Goal: Find contact information: Find contact information

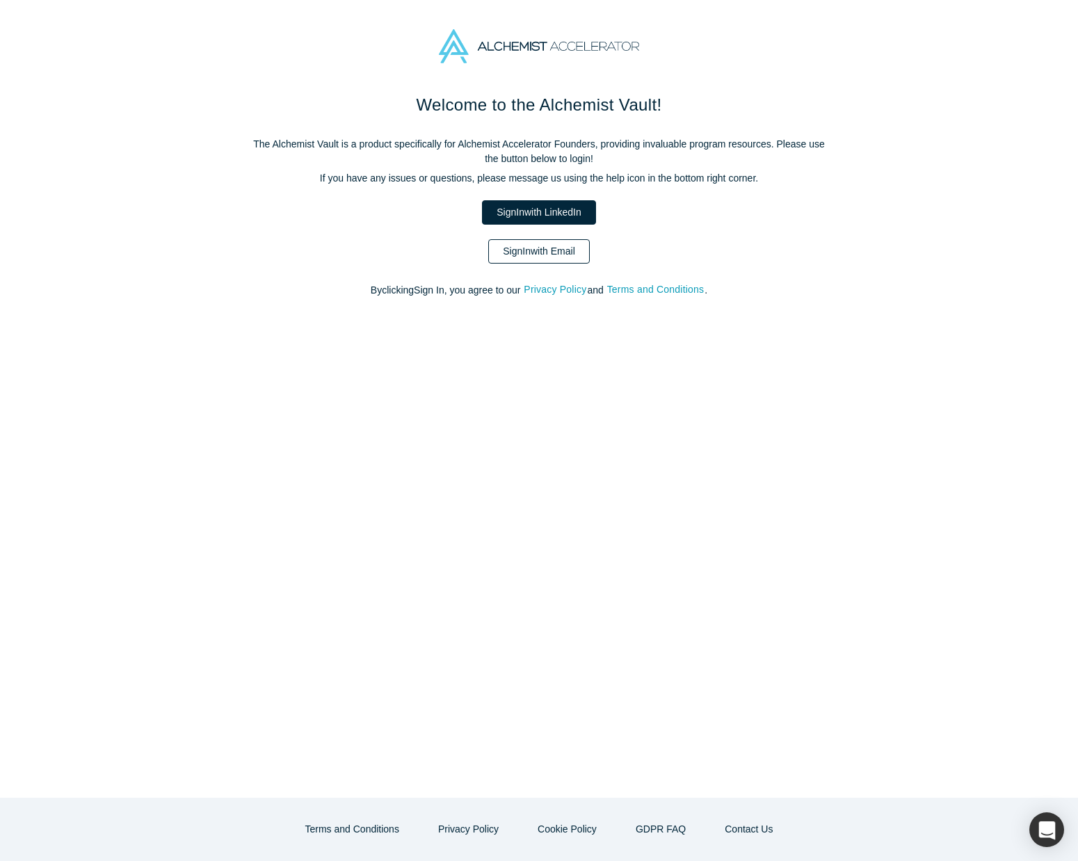
click at [527, 243] on link "Sign In with Email" at bounding box center [539, 251] width 102 height 24
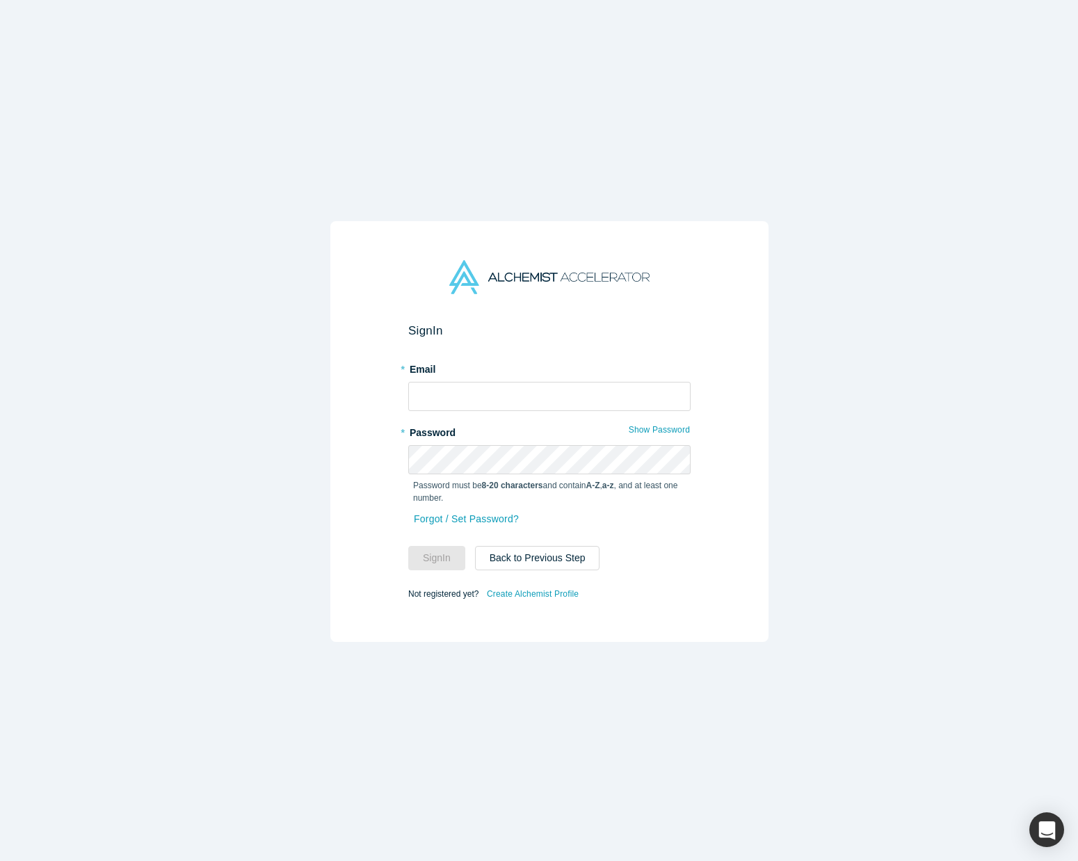
click at [484, 401] on form "Sign In * Email * Password Show Password Password must be 8-20 characters and c…" at bounding box center [549, 464] width 282 height 280
type input "[PERSON_NAME][EMAIL_ADDRESS][DOMAIN_NAME]"
click at [478, 399] on input "[PERSON_NAME][EMAIL_ADDRESS][DOMAIN_NAME]" at bounding box center [549, 396] width 282 height 29
click at [294, 481] on div "Sign In * Email [PERSON_NAME][EMAIL_ADDRESS][DOMAIN_NAME] * Password Show Passw…" at bounding box center [549, 441] width 1099 height 882
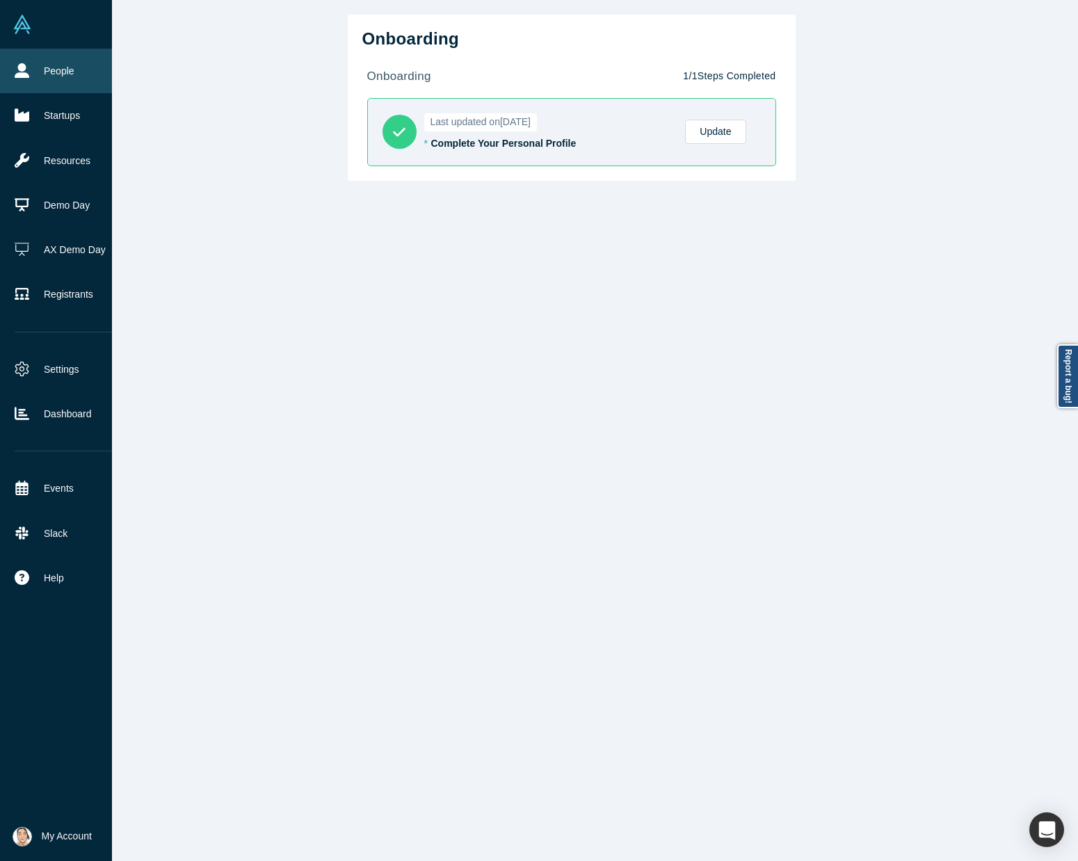
click at [22, 70] on icon at bounding box center [22, 70] width 15 height 15
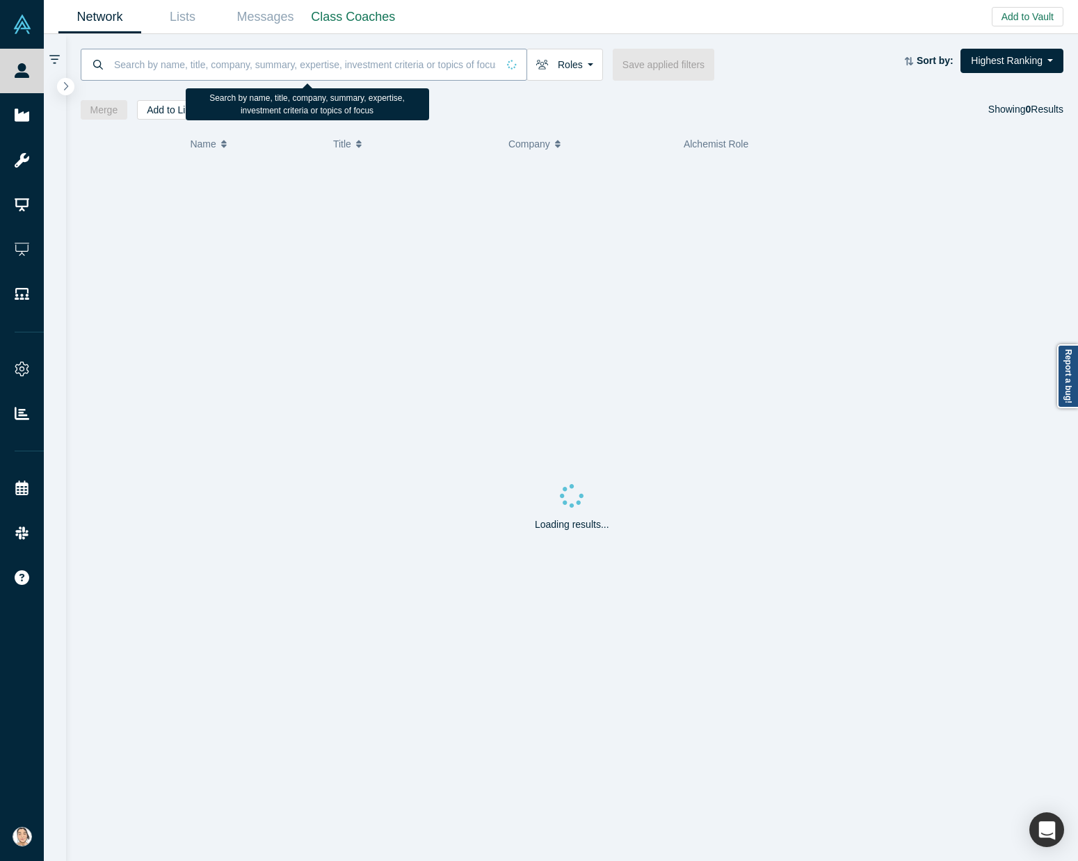
click at [234, 77] on input at bounding box center [305, 64] width 385 height 33
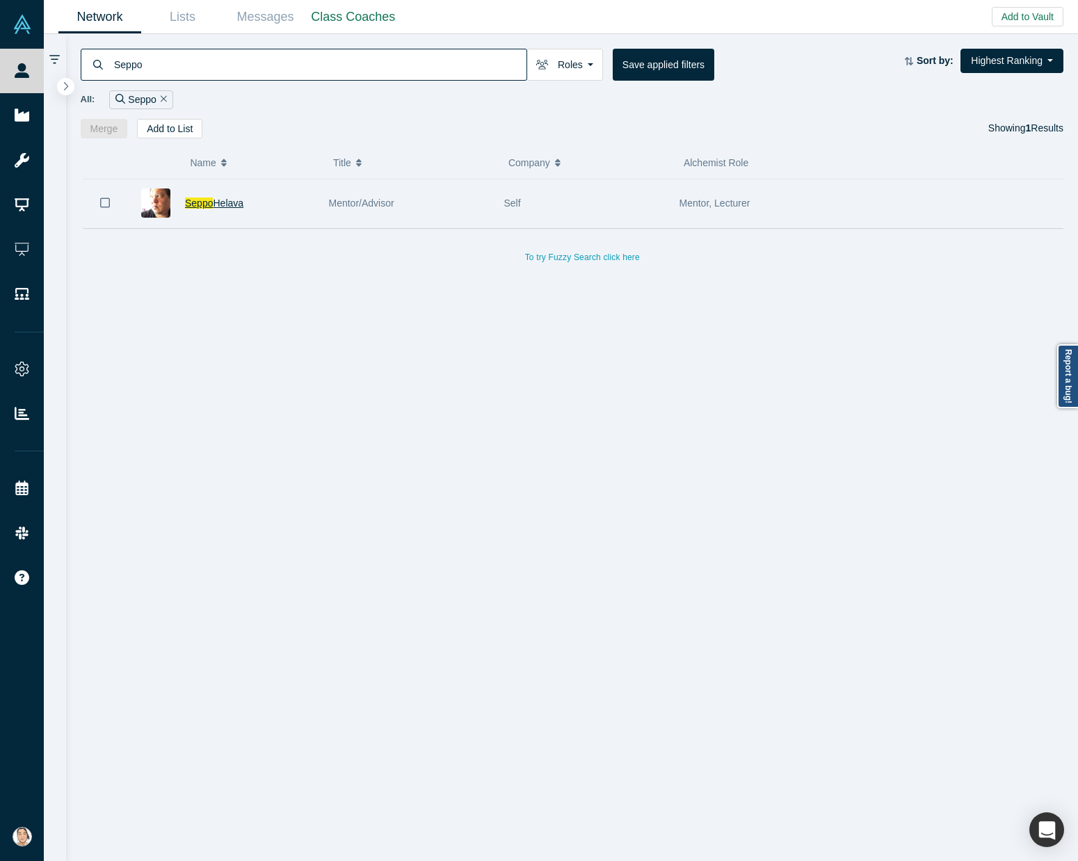
type input "Seppo"
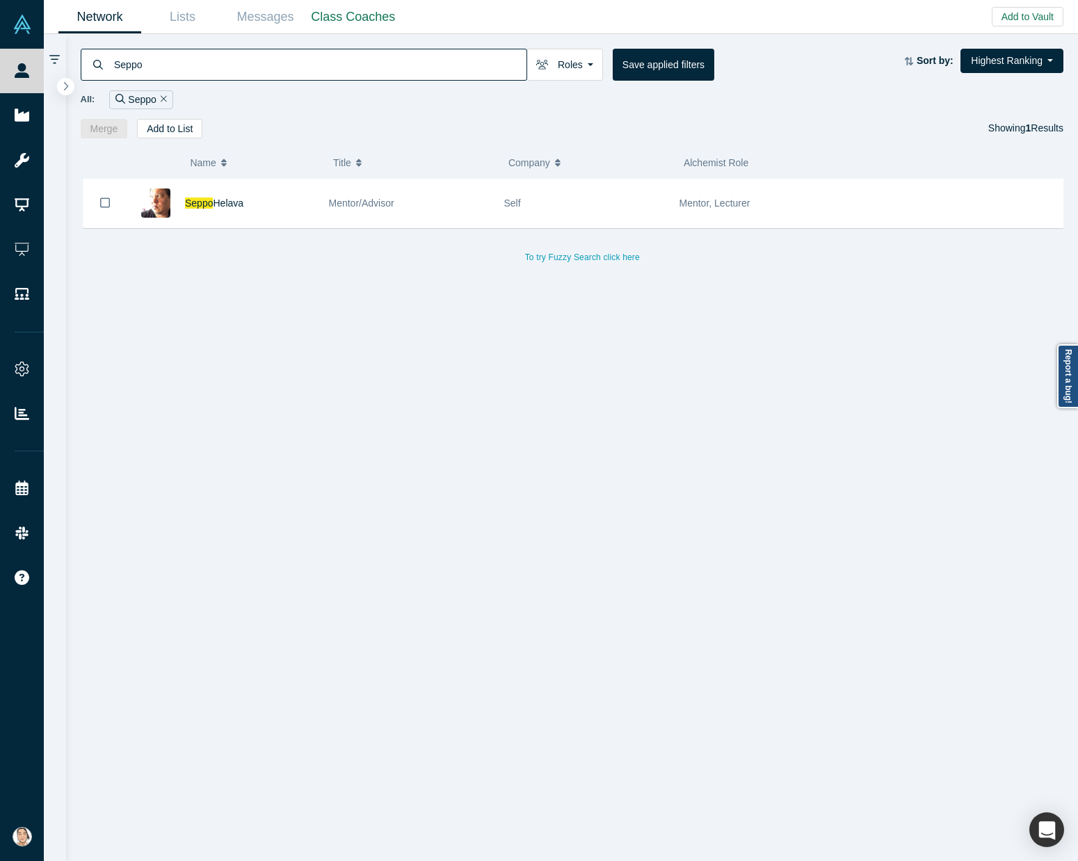
click at [220, 205] on span "Helava" at bounding box center [228, 203] width 31 height 11
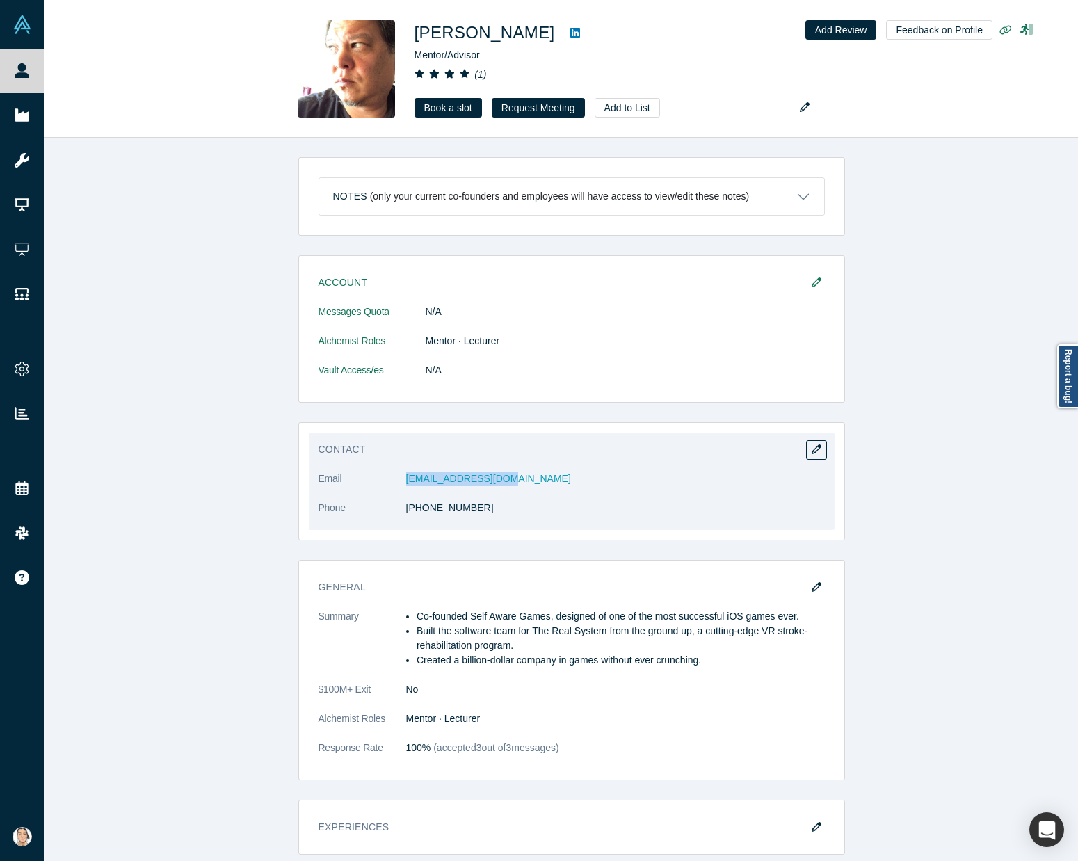
drag, startPoint x: 501, startPoint y: 477, endPoint x: 388, endPoint y: 466, distance: 113.3
click at [388, 466] on div "Contact Email [EMAIL_ADDRESS][DOMAIN_NAME] Phone [PHONE_NUMBER]" at bounding box center [572, 481] width 526 height 97
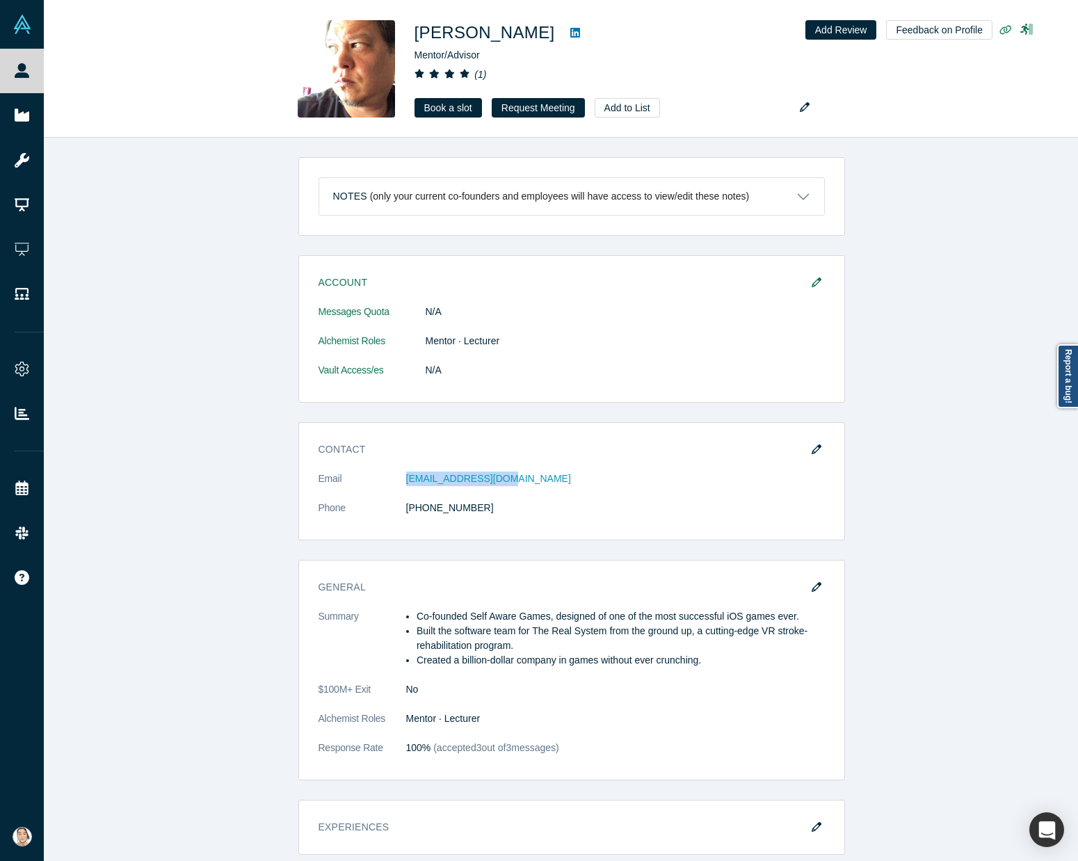
copy dl "[EMAIL_ADDRESS][DOMAIN_NAME]"
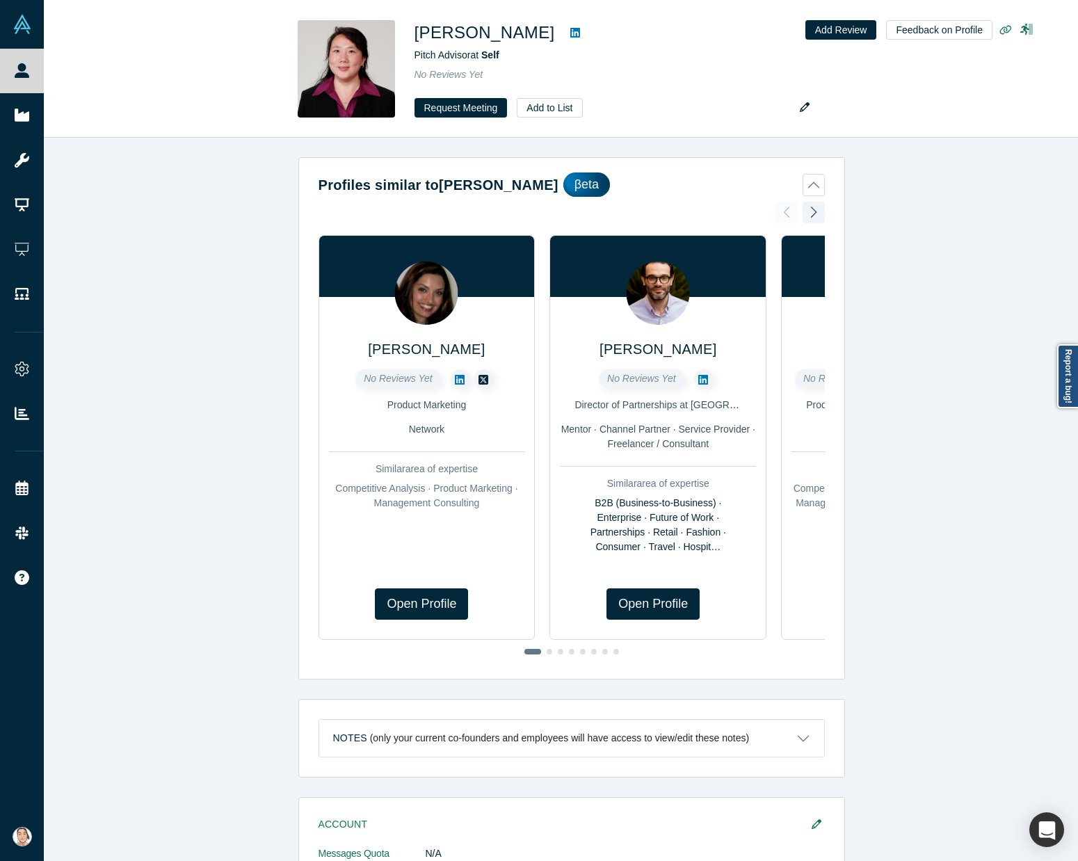
click at [101, 410] on div "Profiles similar to [PERSON_NAME] [PERSON_NAME] No Reviews Yet Product Marketin…" at bounding box center [571, 510] width 1055 height 744
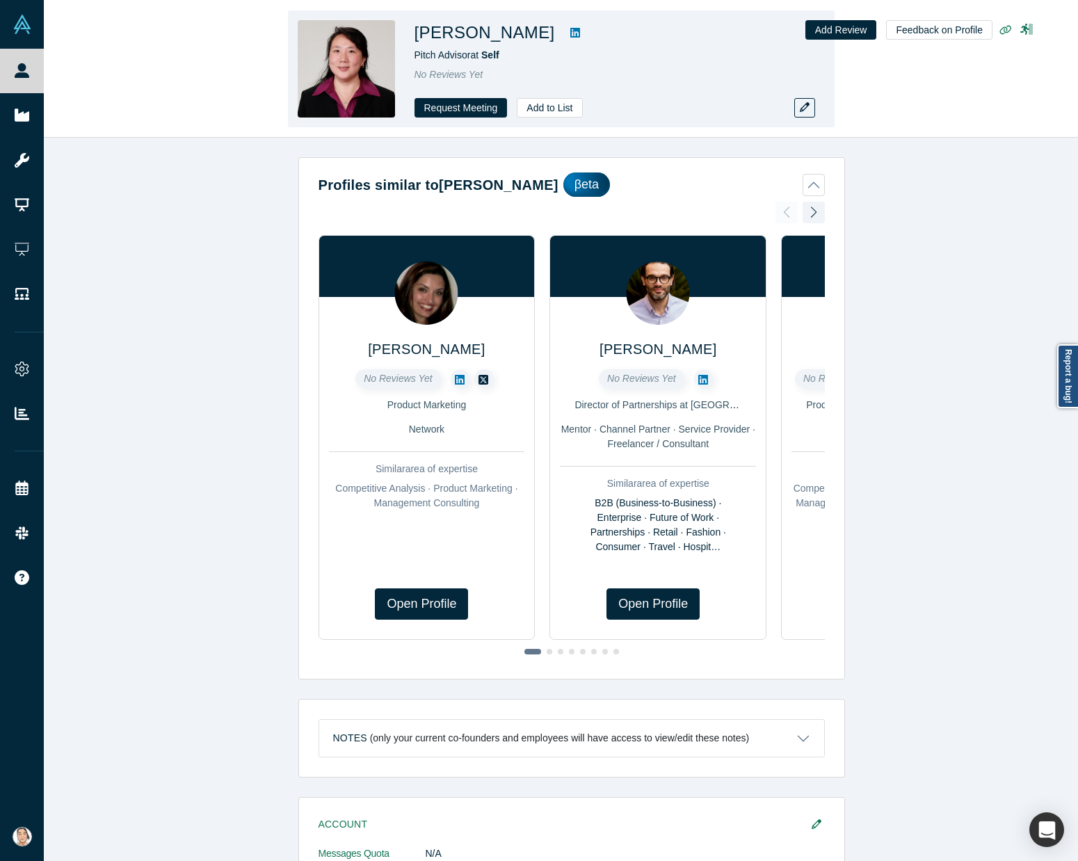
click at [360, 45] on img at bounding box center [346, 68] width 97 height 97
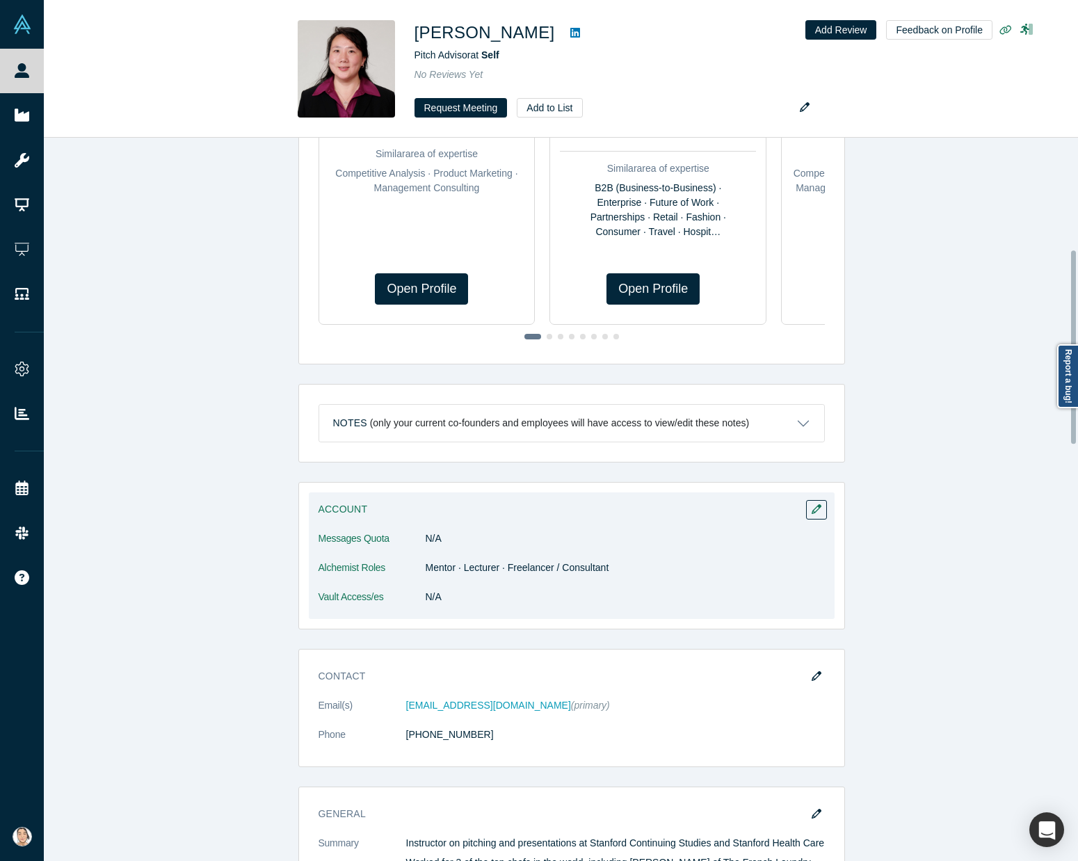
scroll to position [417, 0]
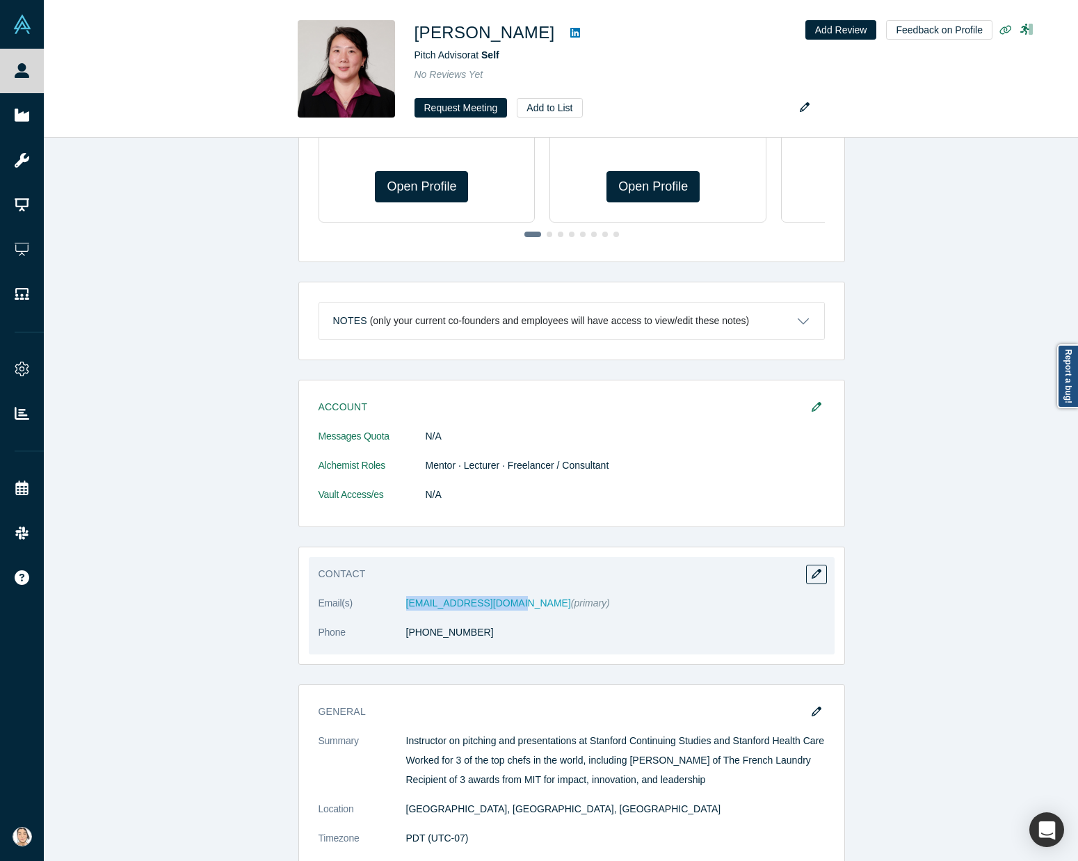
drag, startPoint x: 403, startPoint y: 596, endPoint x: 491, endPoint y: 607, distance: 89.1
click at [491, 607] on dl "Email(s) [EMAIL_ADDRESS][DOMAIN_NAME] (primary) Phone [PHONE_NUMBER]" at bounding box center [572, 625] width 506 height 58
click at [502, 613] on dl "Email(s) [EMAIL_ADDRESS][DOMAIN_NAME] (primary) Phone [PHONE_NUMBER]" at bounding box center [572, 625] width 506 height 58
drag, startPoint x: 370, startPoint y: 596, endPoint x: 493, endPoint y: 599, distance: 123.2
click at [494, 599] on dl "Email(s) patriciajliu@gmail.com (primary) Phone (415) 505-0574" at bounding box center [572, 625] width 506 height 58
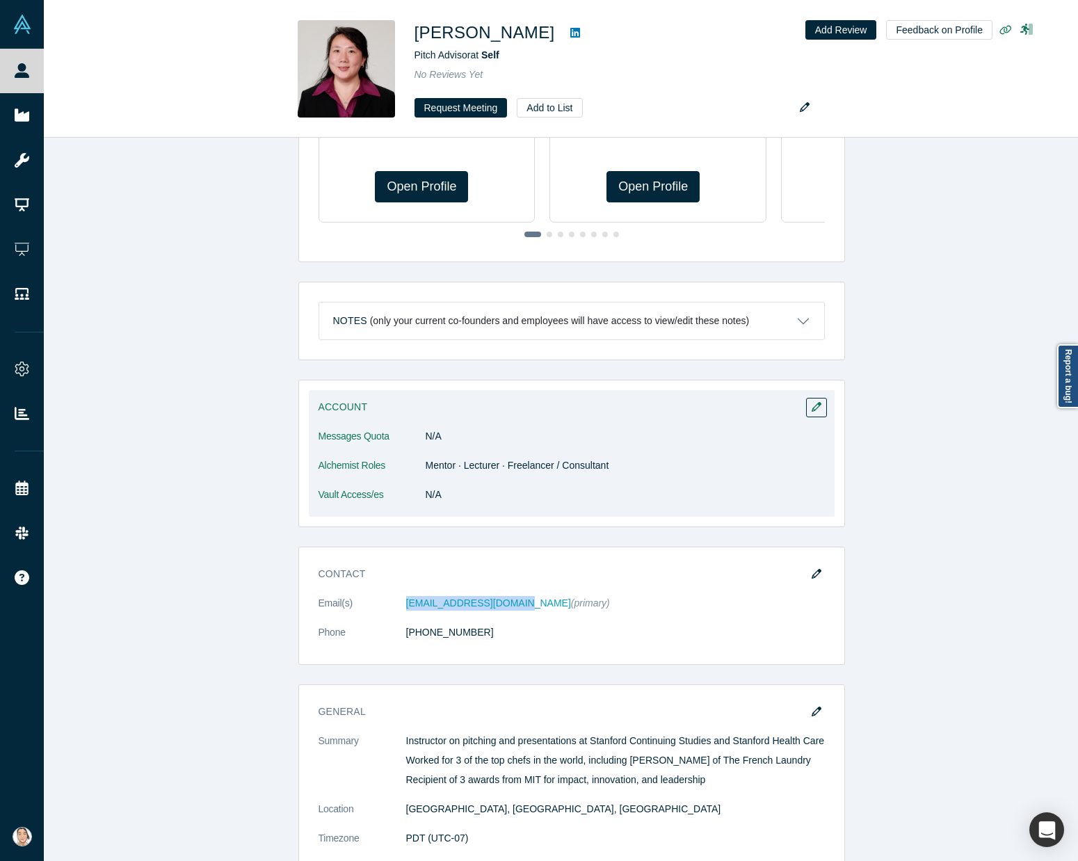
copy dl "patriciajliu@gmail.com"
